Goal: Task Accomplishment & Management: Use online tool/utility

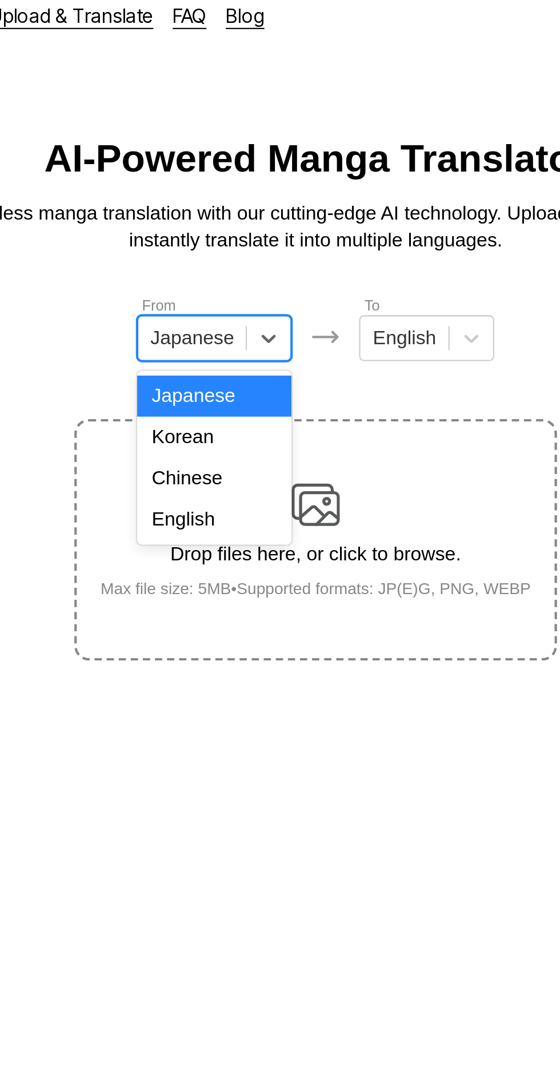
click at [244, 257] on div "English" at bounding box center [232, 256] width 73 height 19
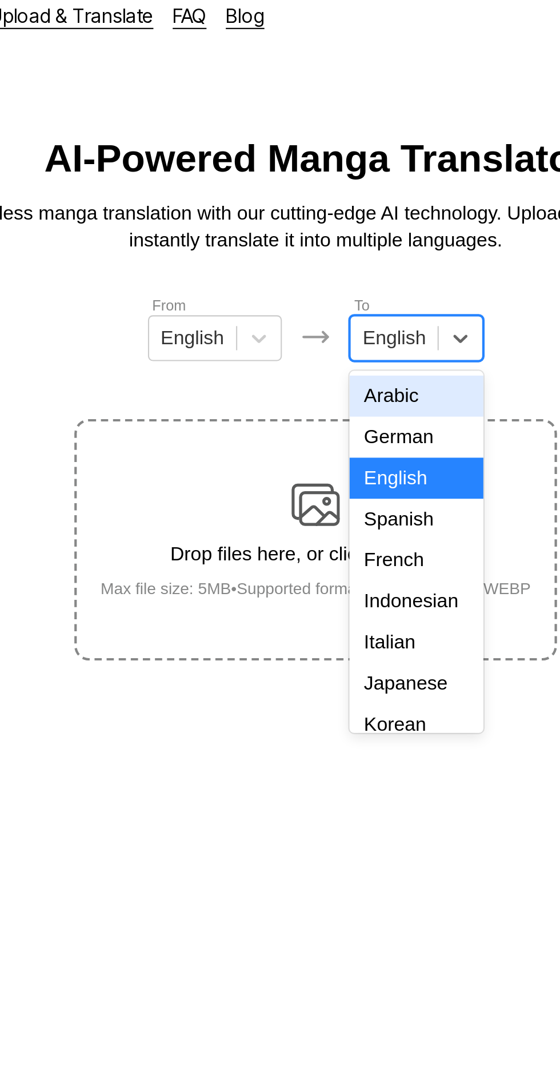
click at [328, 289] on div "Indonesian" at bounding box center [327, 295] width 63 height 19
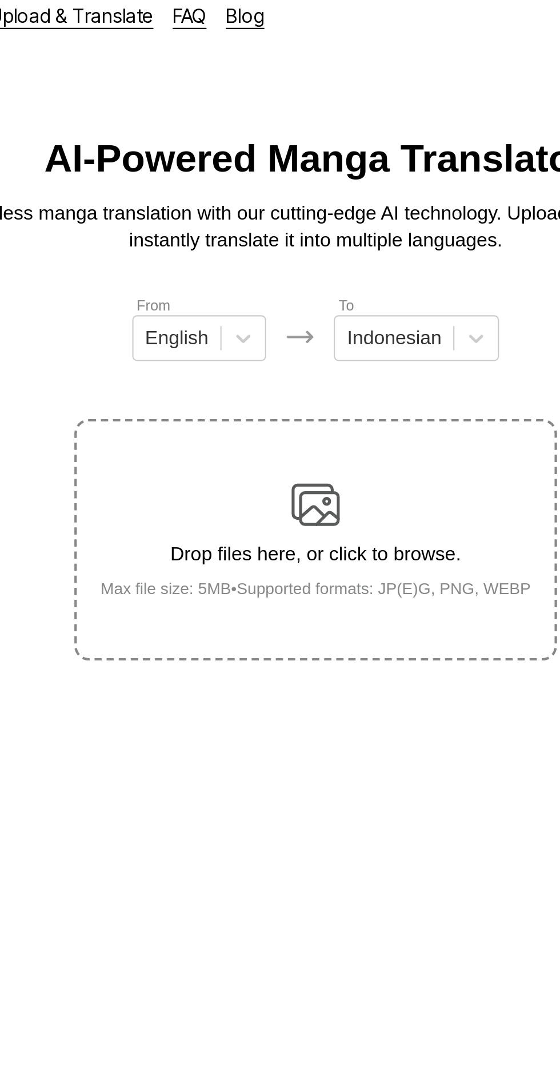
click at [290, 240] on img at bounding box center [280, 249] width 23 height 23
click at [0, 0] on input "Drop files here, or click to browse. Max file size: 5MB • Supported formats: JP…" at bounding box center [0, 0] width 0 height 0
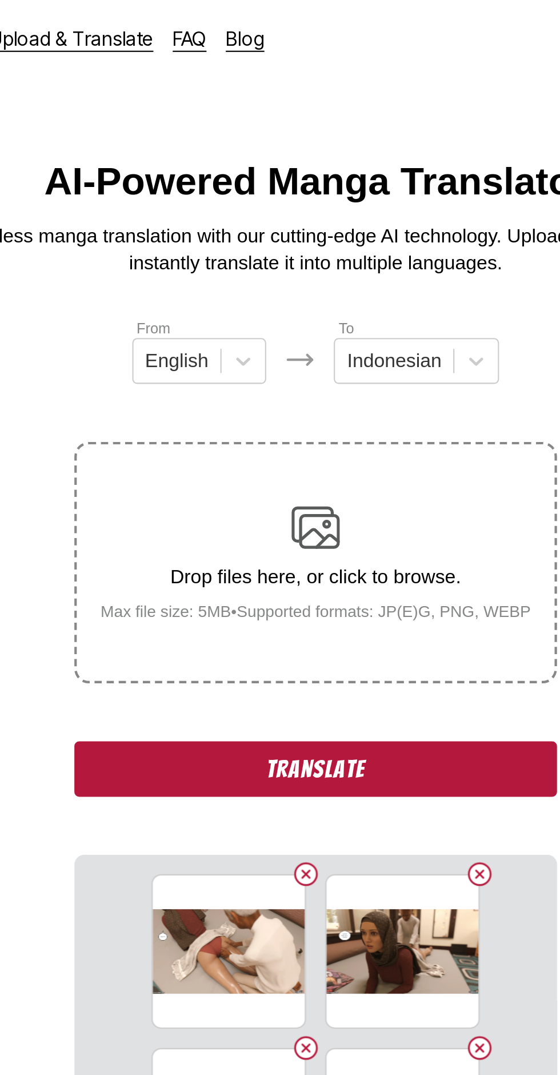
click at [350, 351] on button "Translate" at bounding box center [280, 364] width 229 height 26
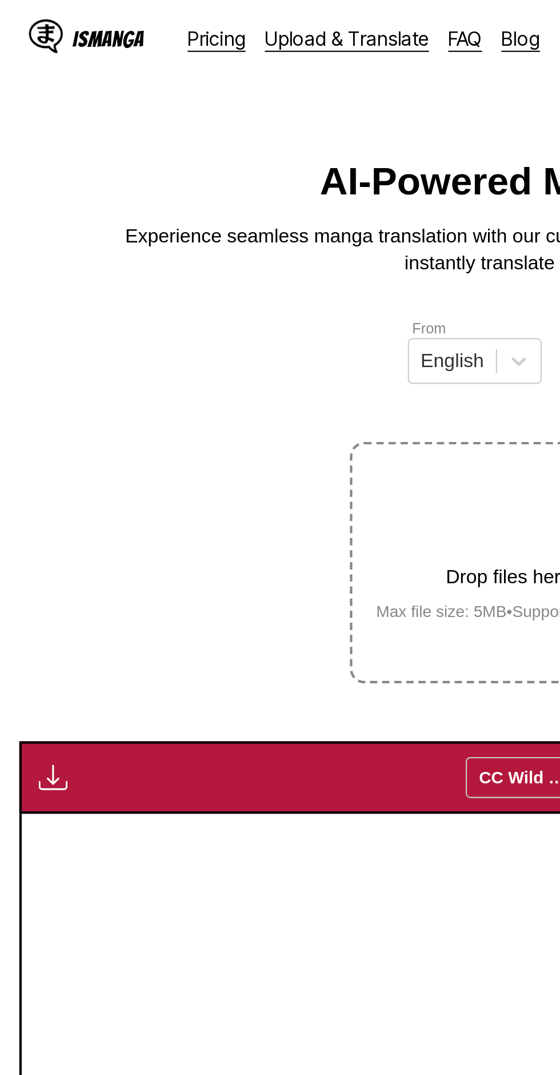
click at [24, 361] on img "button" at bounding box center [25, 368] width 14 height 14
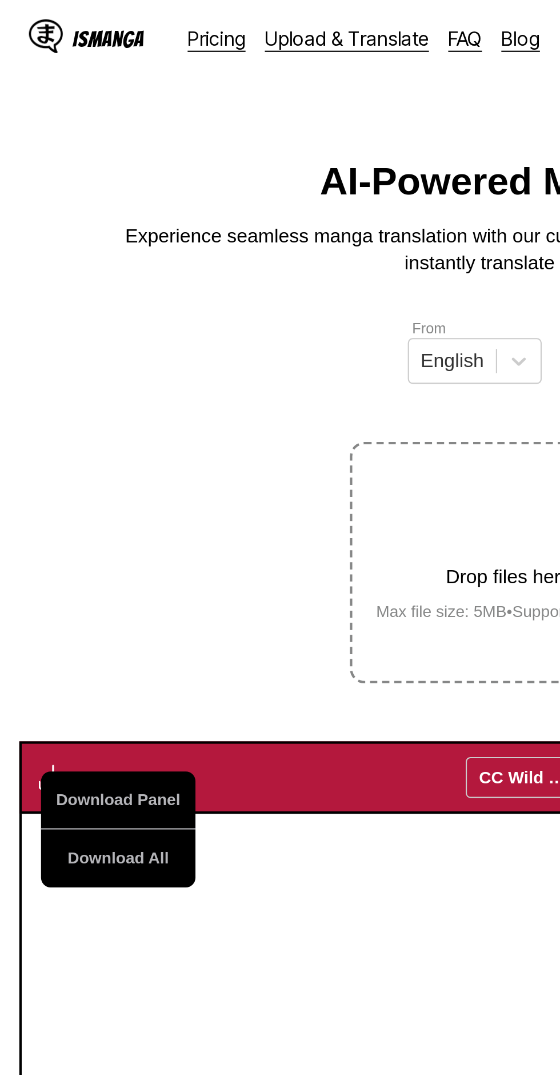
click at [39, 393] on button "Download All" at bounding box center [55, 406] width 73 height 27
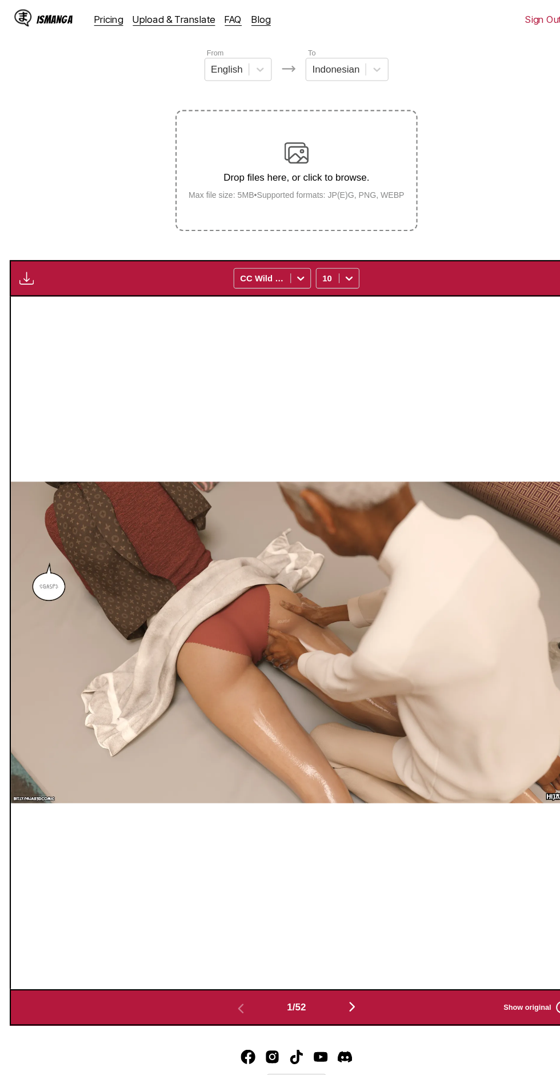
scroll to position [142, 0]
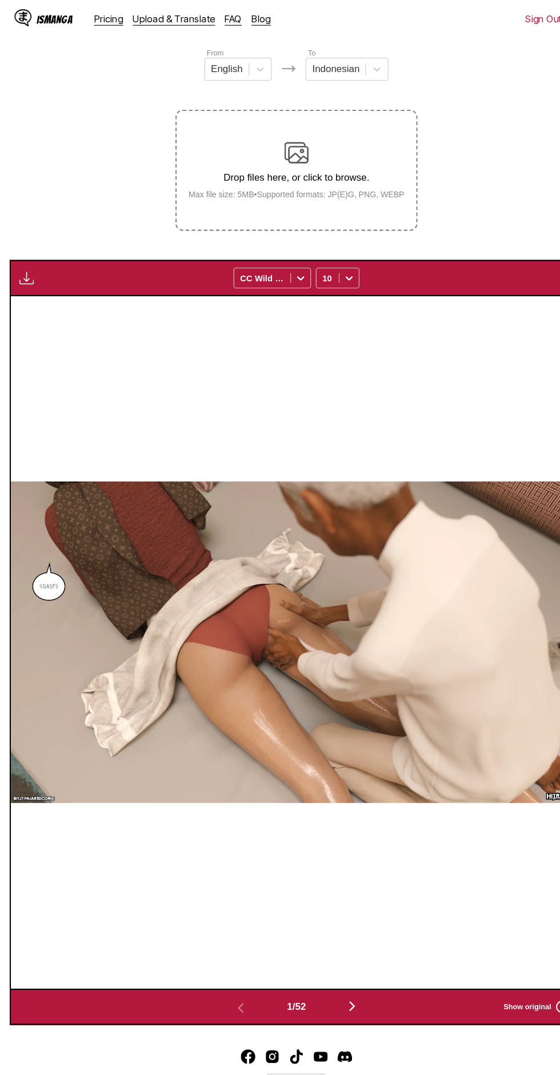
click at [335, 944] on img "button" at bounding box center [333, 951] width 14 height 14
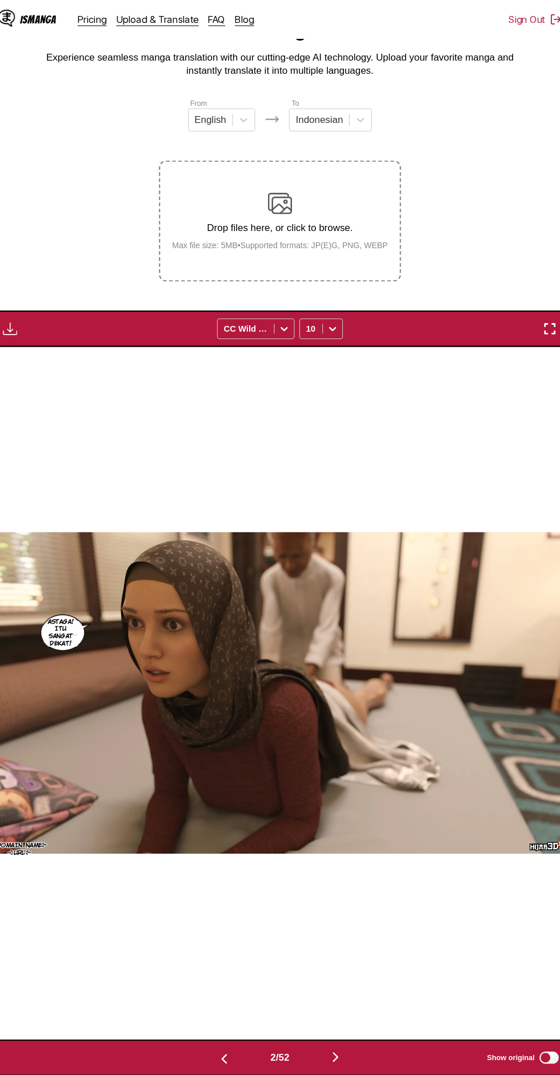
scroll to position [0, 0]
